Goal: Transaction & Acquisition: Purchase product/service

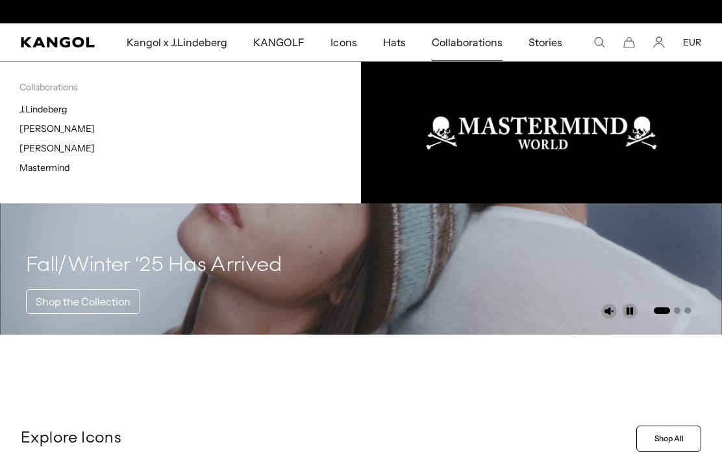
scroll to position [0, 267]
click at [47, 43] on icon "Kangol" at bounding box center [58, 42] width 75 height 10
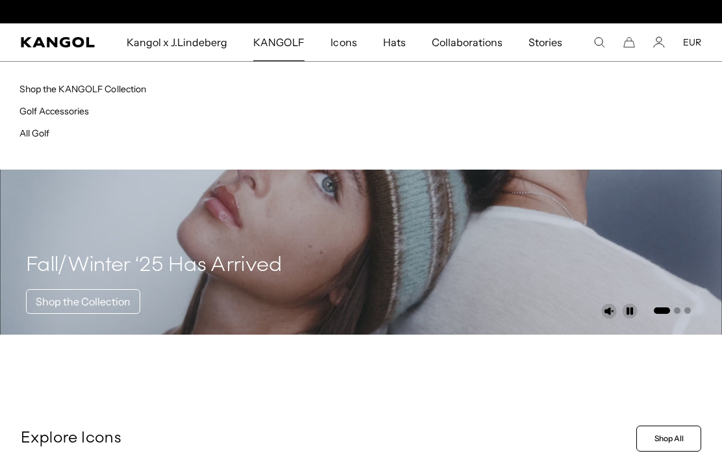
scroll to position [0, 267]
click at [109, 88] on link "Shop the KANGOLF Collection" at bounding box center [82, 89] width 127 height 12
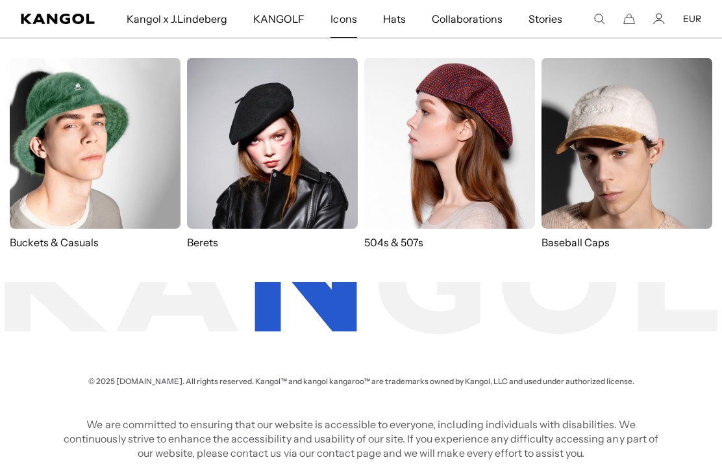
scroll to position [0, 267]
